Goal: Navigation & Orientation: Find specific page/section

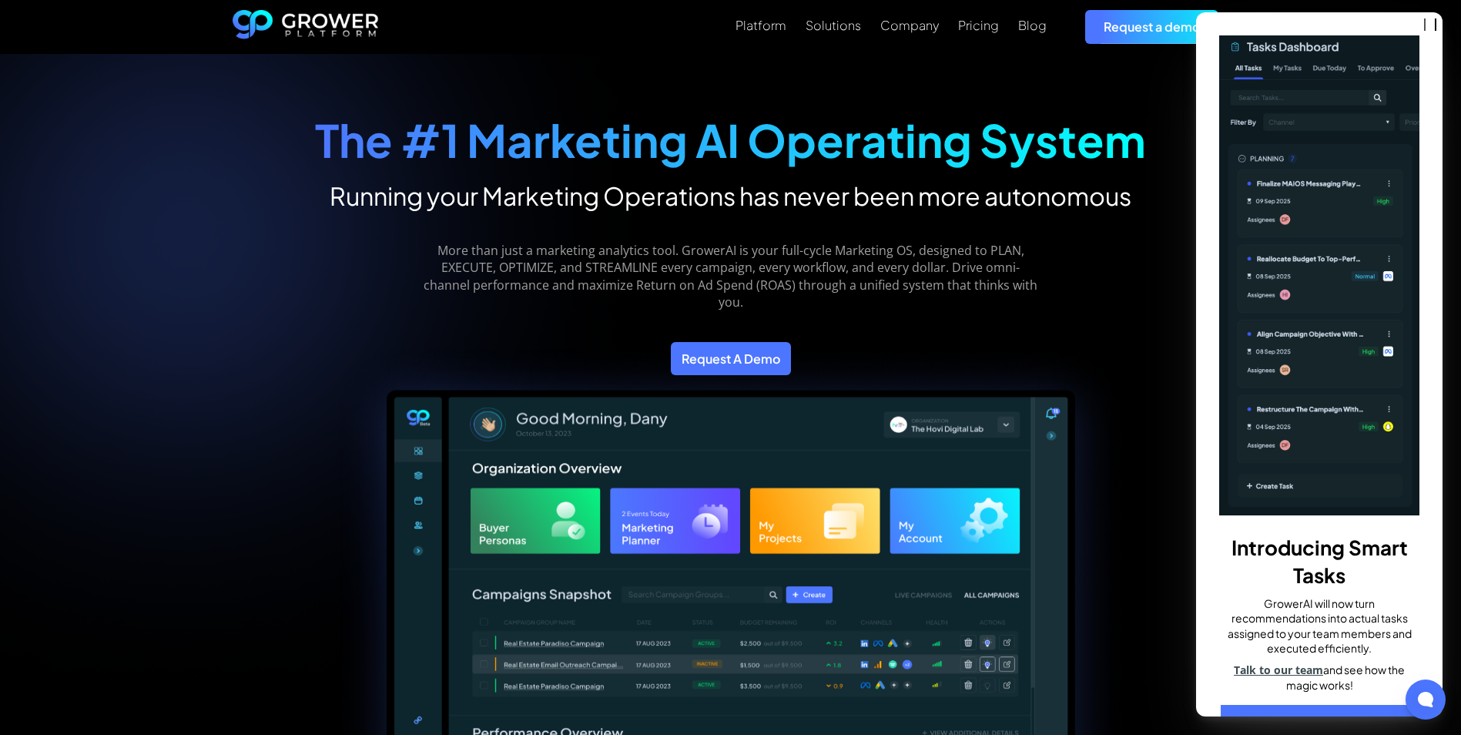
click at [226, 257] on div "The #1 Marketing AI Operating System Running your Marketing Operations has neve…" at bounding box center [731, 548] width 1040 height 927
click at [926, 29] on div "Company" at bounding box center [910, 25] width 59 height 15
